Goal: Book appointment/travel/reservation

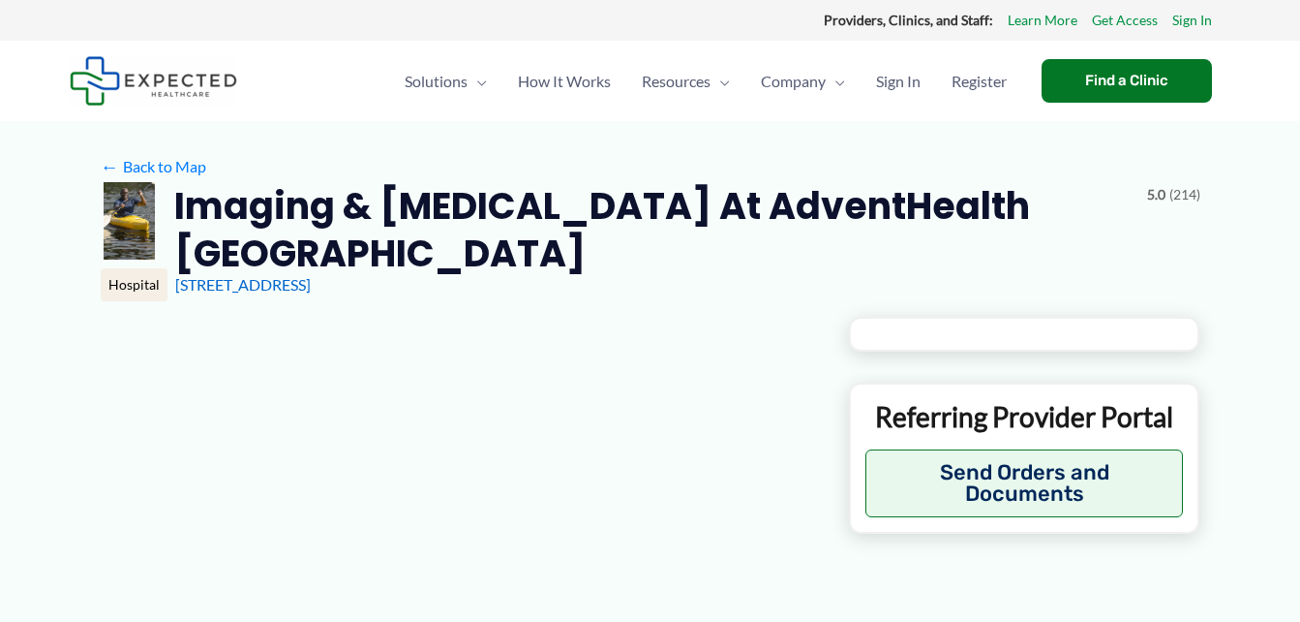
type input "**********"
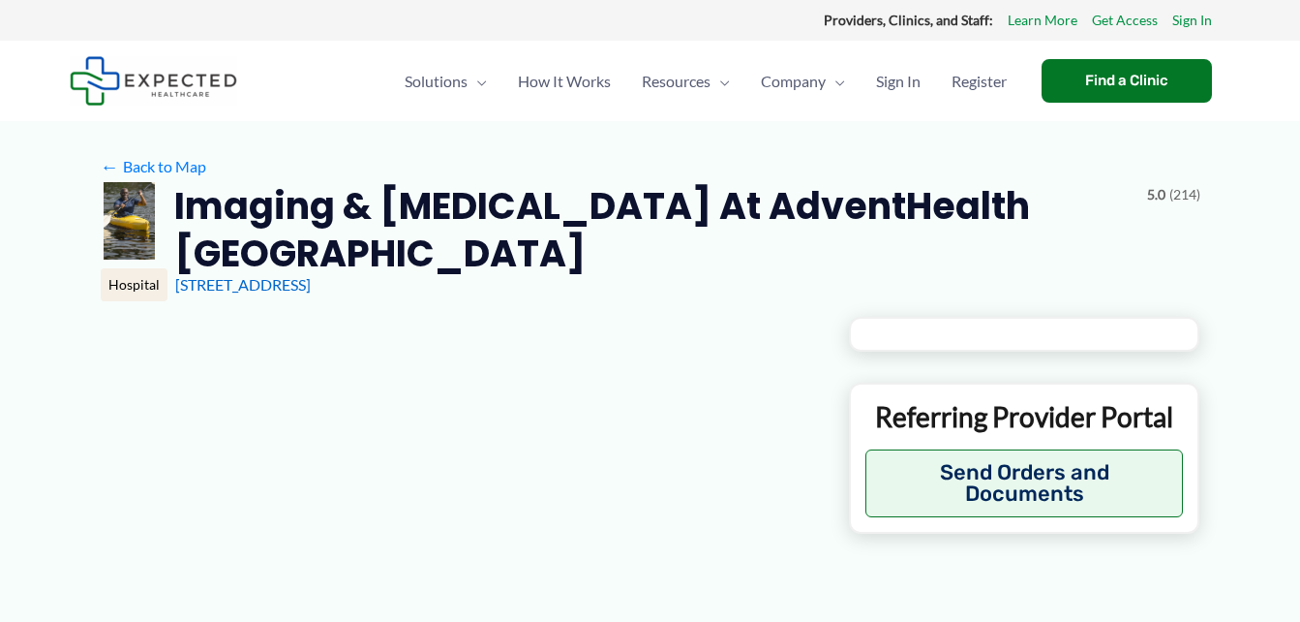
type input "**********"
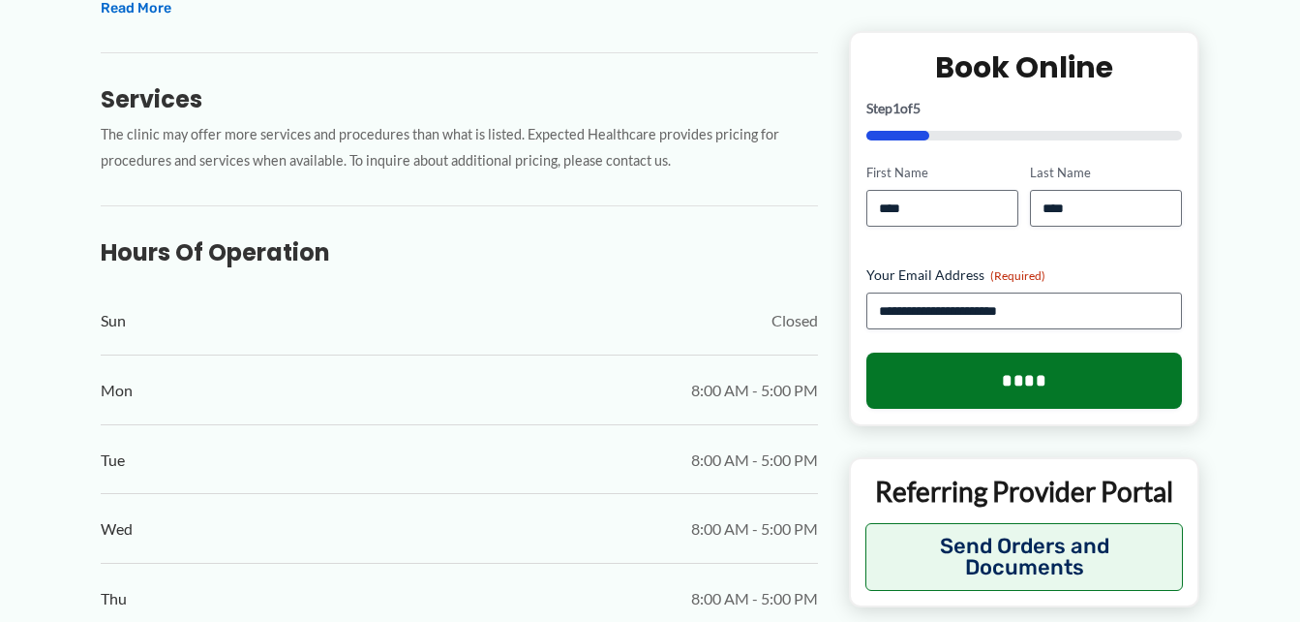
scroll to position [678, 0]
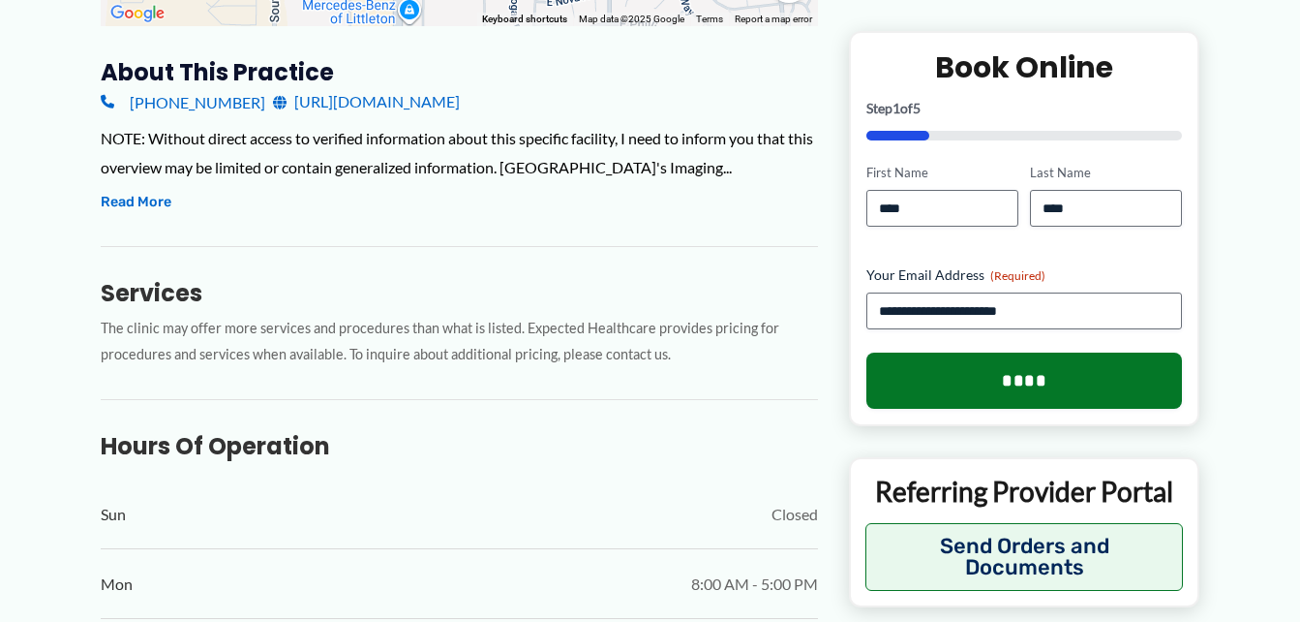
click at [431, 106] on link "[URL][DOMAIN_NAME]" at bounding box center [366, 101] width 187 height 29
